Goal: Task Accomplishment & Management: Use online tool/utility

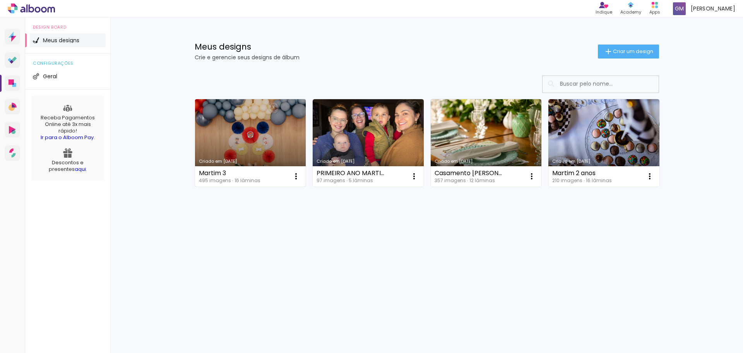
click at [240, 143] on link "Criado em [DATE]" at bounding box center [250, 142] width 111 height 87
